Goal: Find specific page/section: Find specific page/section

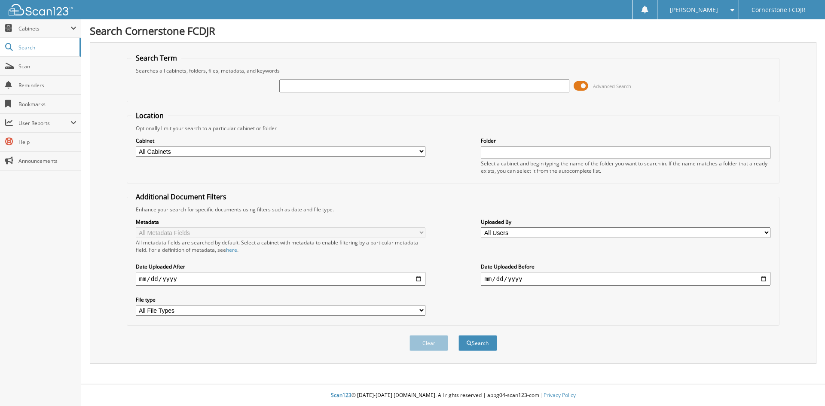
drag, startPoint x: 584, startPoint y: 85, endPoint x: 467, endPoint y: 88, distance: 117.7
click at [584, 85] on span at bounding box center [580, 85] width 15 height 13
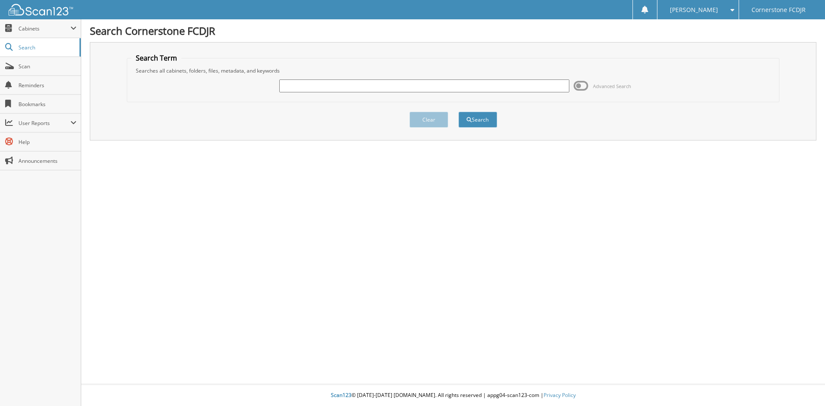
click at [408, 83] on input "text" at bounding box center [423, 85] width 289 height 13
type input "16438583"
click at [458, 112] on button "Search" at bounding box center [477, 120] width 39 height 16
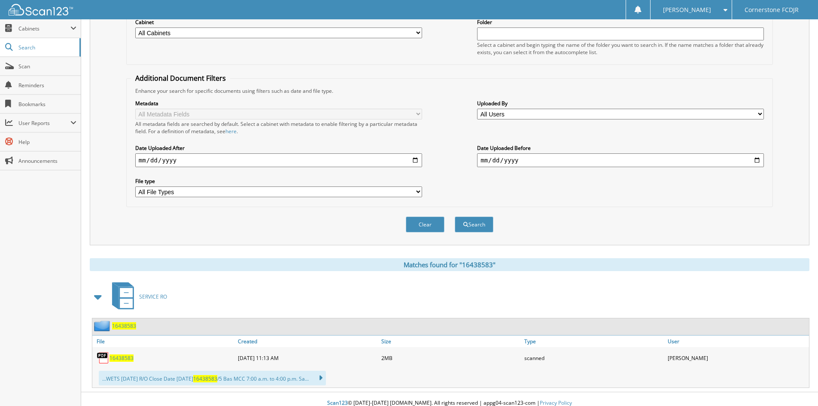
scroll to position [127, 0]
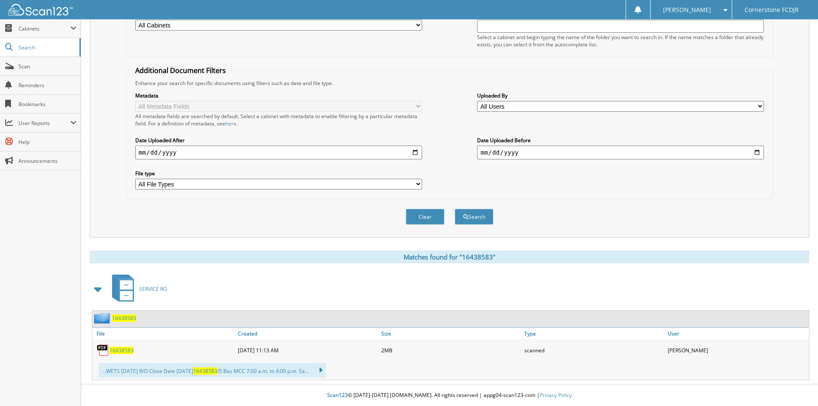
click at [122, 323] on div "16438583" at bounding box center [114, 318] width 44 height 11
click at [124, 319] on span "16438583" at bounding box center [124, 317] width 24 height 7
